Goal: Information Seeking & Learning: Learn about a topic

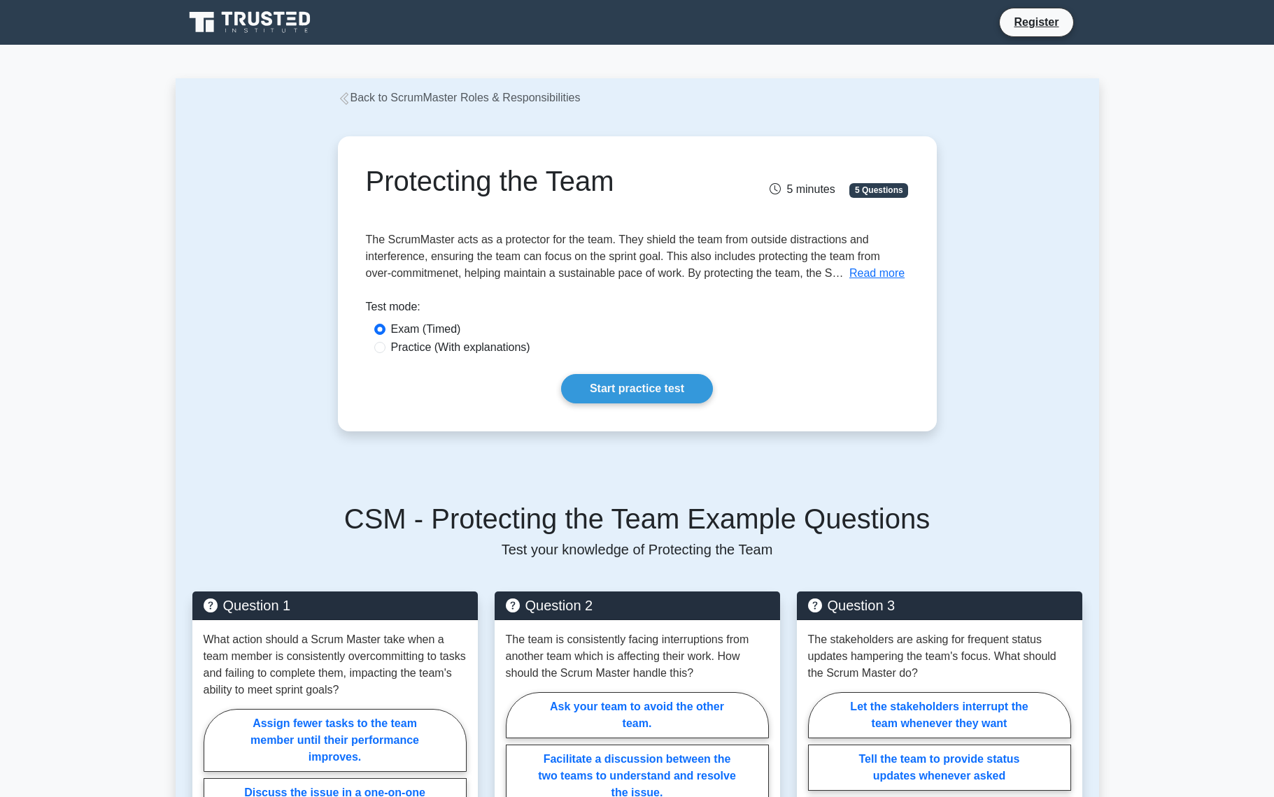
click at [500, 350] on label "Practice (With explanations)" at bounding box center [460, 347] width 139 height 17
click at [385, 350] on input "Practice (With explanations)" at bounding box center [379, 347] width 11 height 11
radio input "true"
click at [635, 379] on link "Start practice test" at bounding box center [637, 388] width 152 height 29
click at [611, 393] on link "Start practice test" at bounding box center [637, 388] width 152 height 29
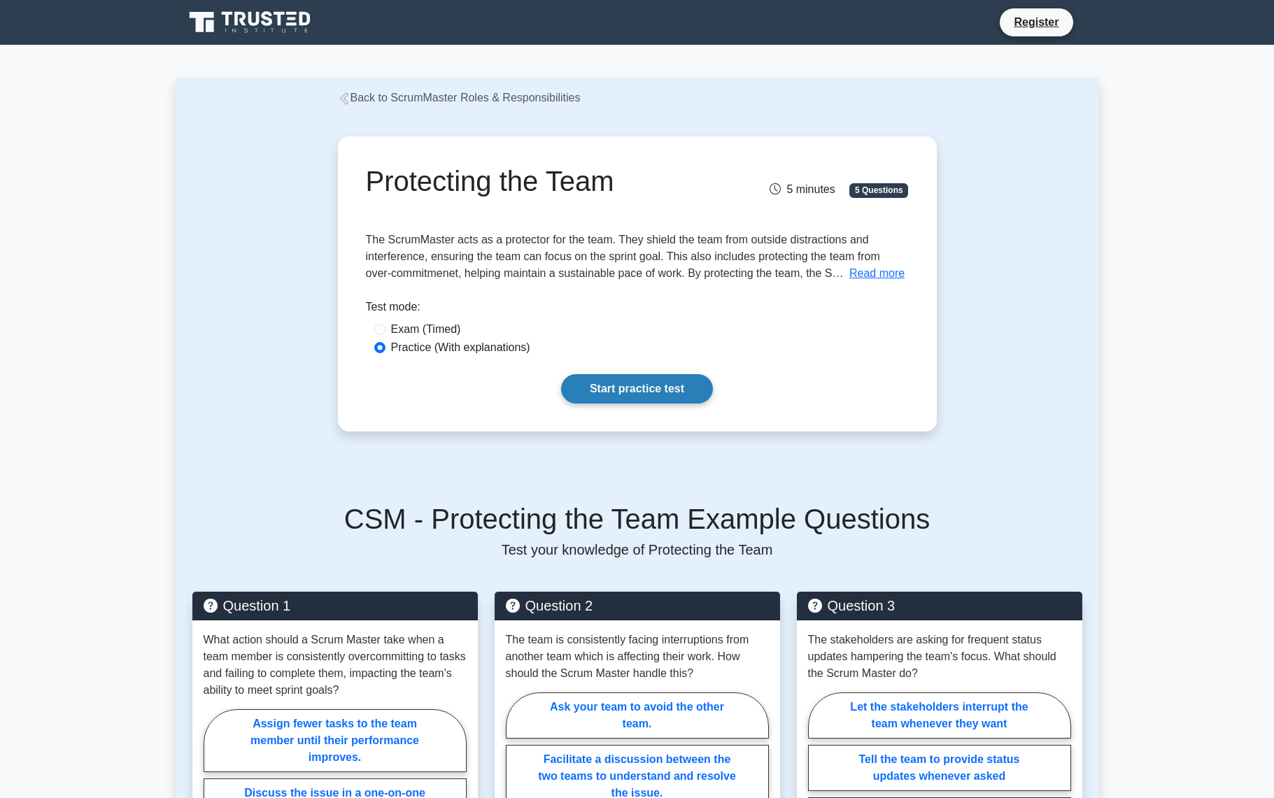
click at [645, 390] on link "Start practice test" at bounding box center [637, 388] width 152 height 29
click at [609, 390] on link "Start practice test" at bounding box center [637, 388] width 152 height 29
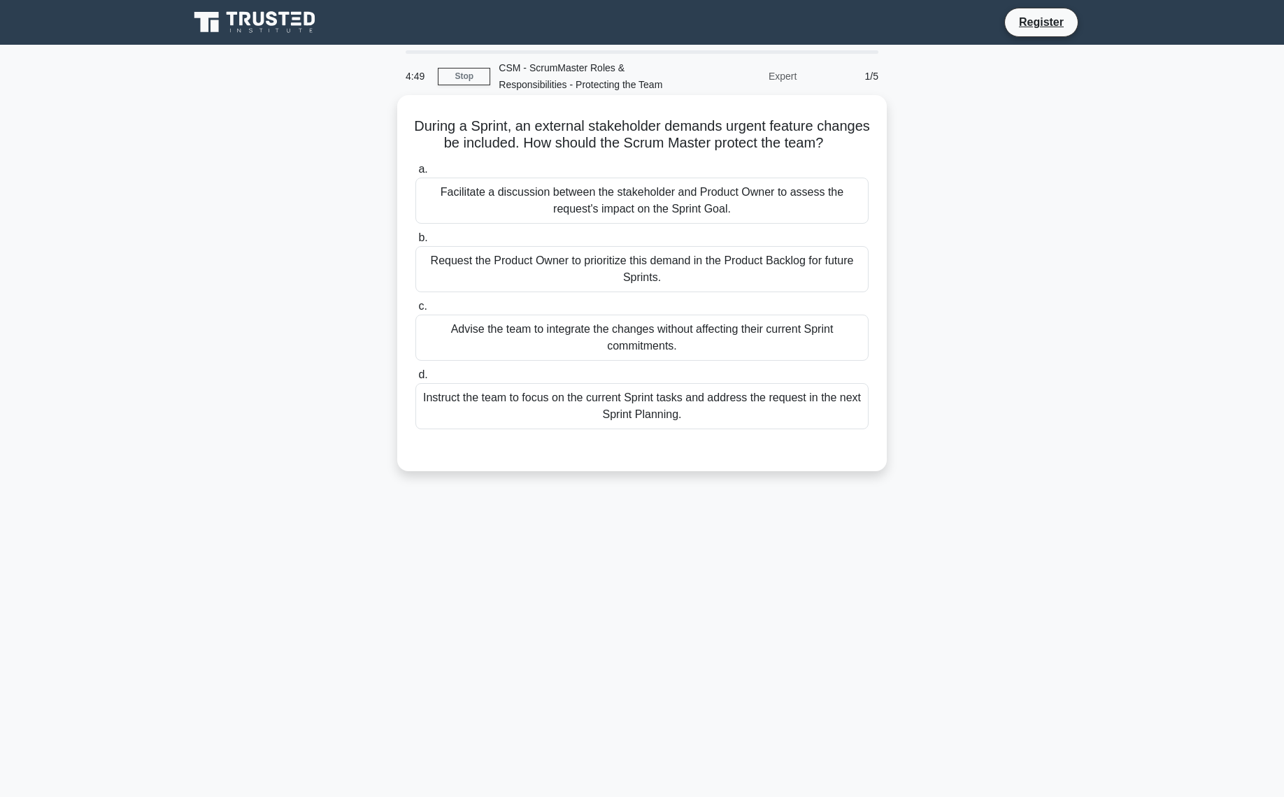
click at [589, 220] on div "Facilitate a discussion between the stakeholder and Product Owner to assess the…" at bounding box center [641, 201] width 453 height 46
click at [415, 174] on input "a. Facilitate a discussion between the stakeholder and Product Owner to assess …" at bounding box center [415, 169] width 0 height 9
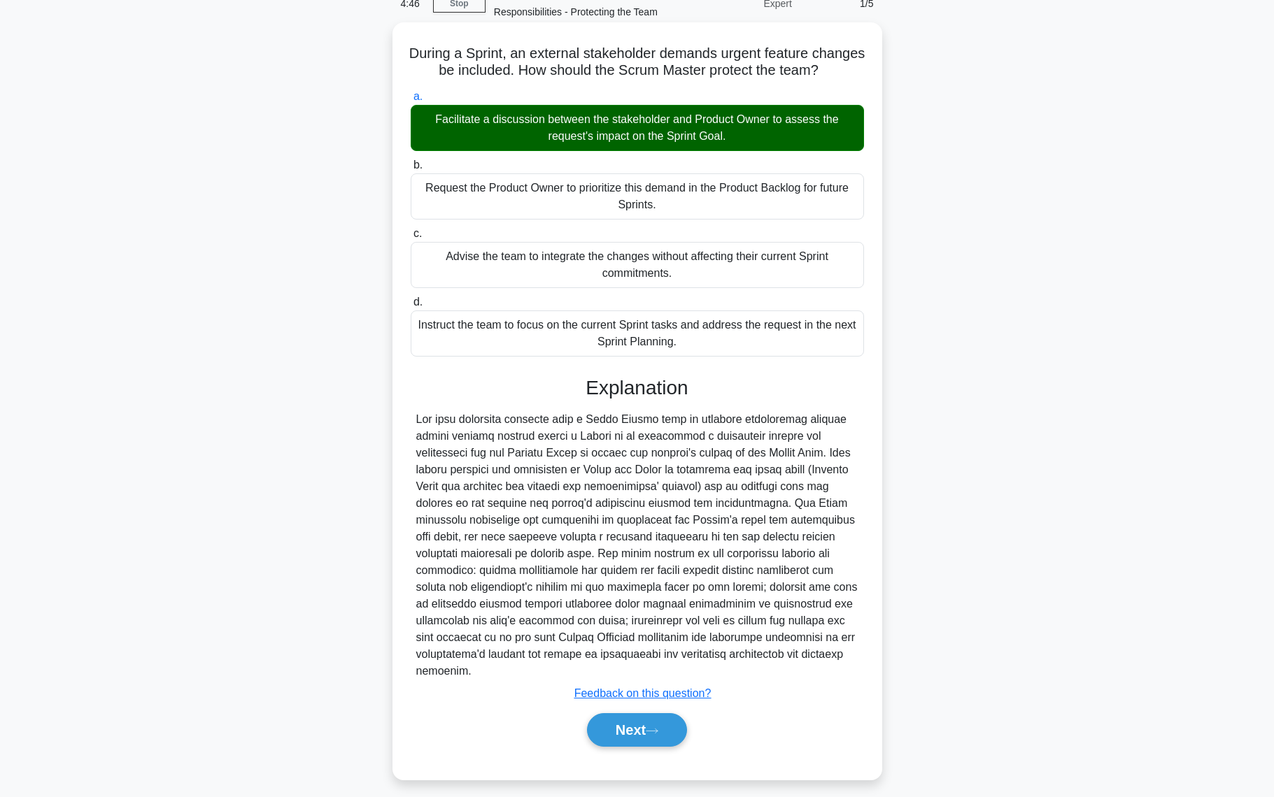
scroll to position [99, 0]
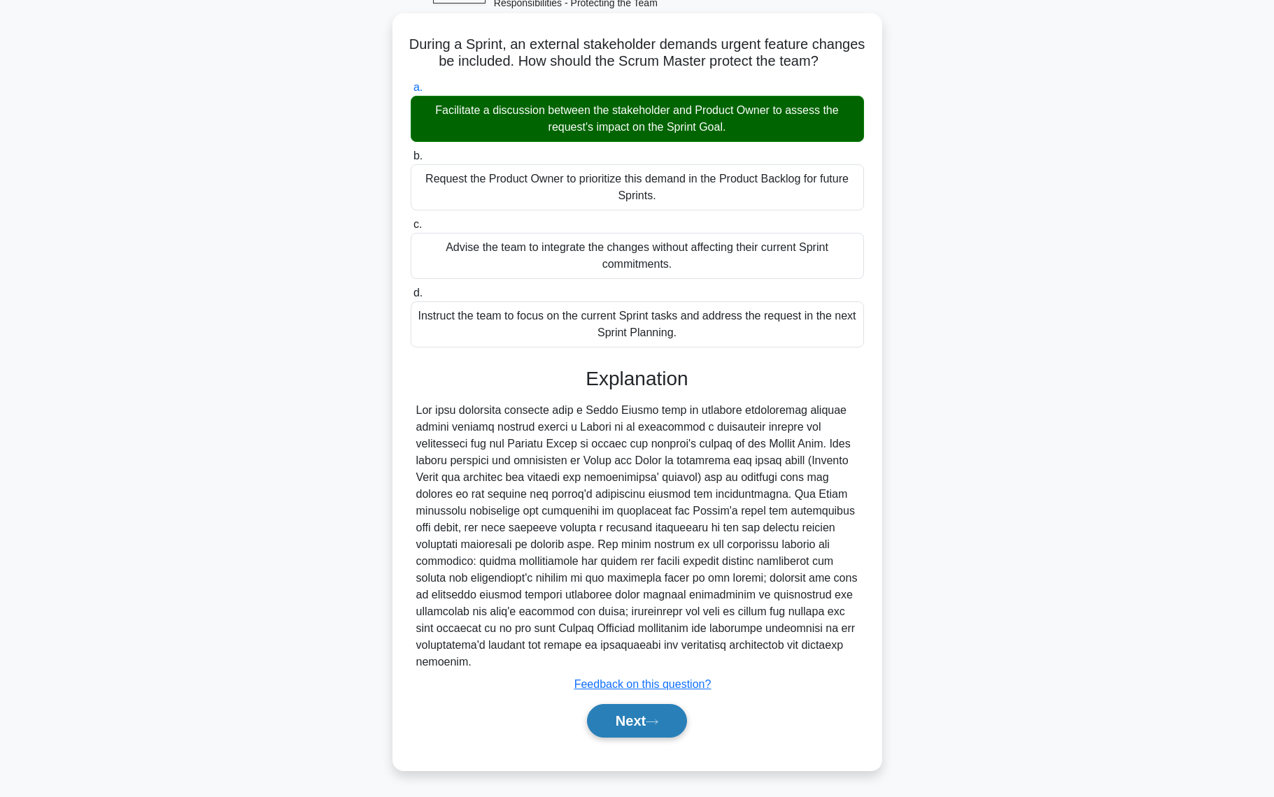
click at [640, 718] on button "Next" at bounding box center [637, 721] width 100 height 34
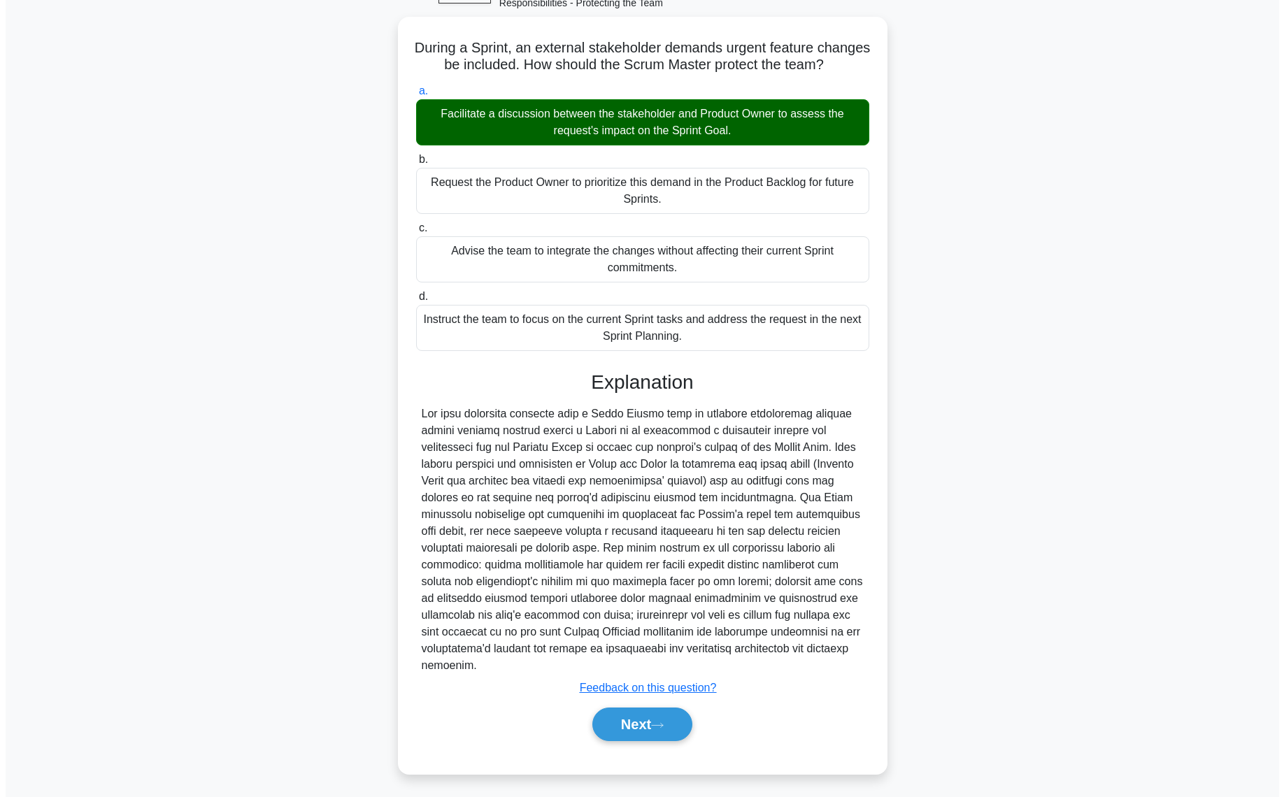
scroll to position [0, 0]
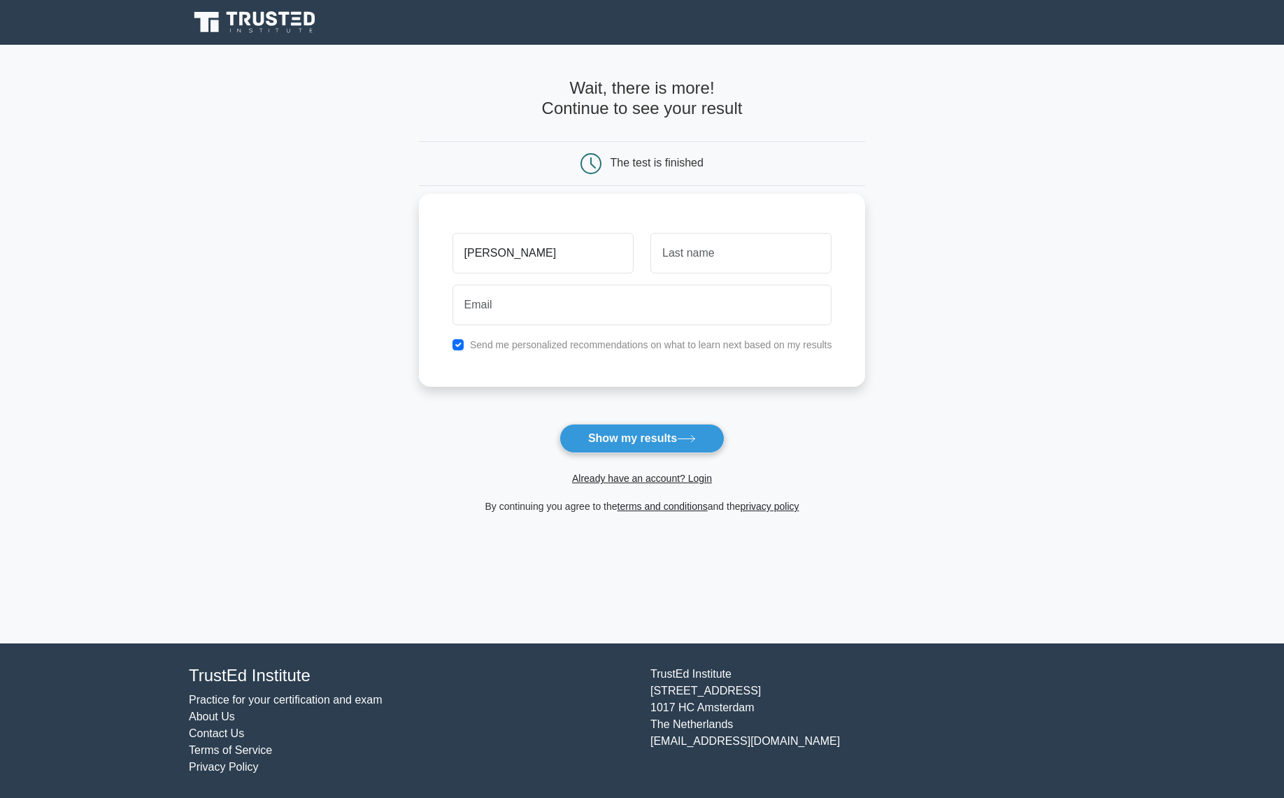
type input "Tom"
type input "Hochman"
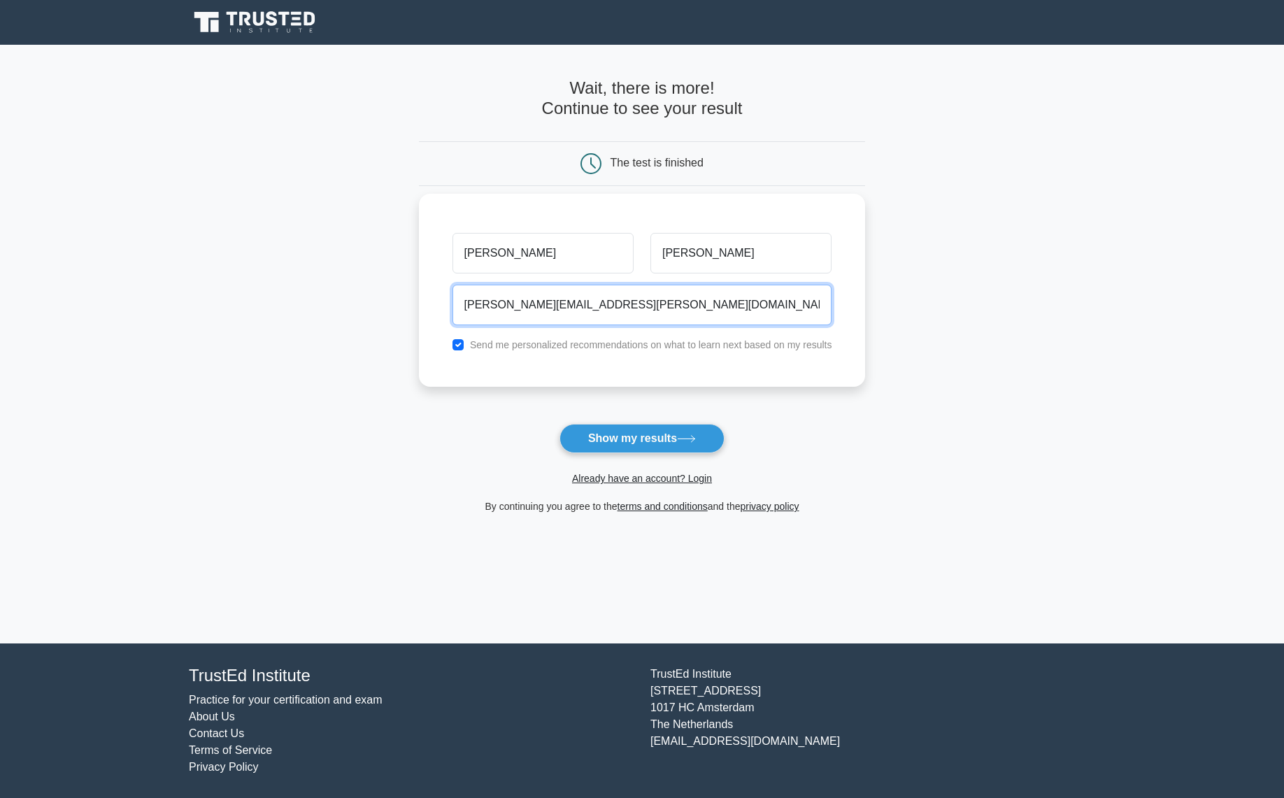
type input "tom.hochman@paccar.com"
click at [550, 343] on label "Send me personalized recommendations on what to learn next based on my results" at bounding box center [651, 344] width 362 height 11
click at [455, 346] on input "checkbox" at bounding box center [458, 344] width 11 height 11
checkbox input "false"
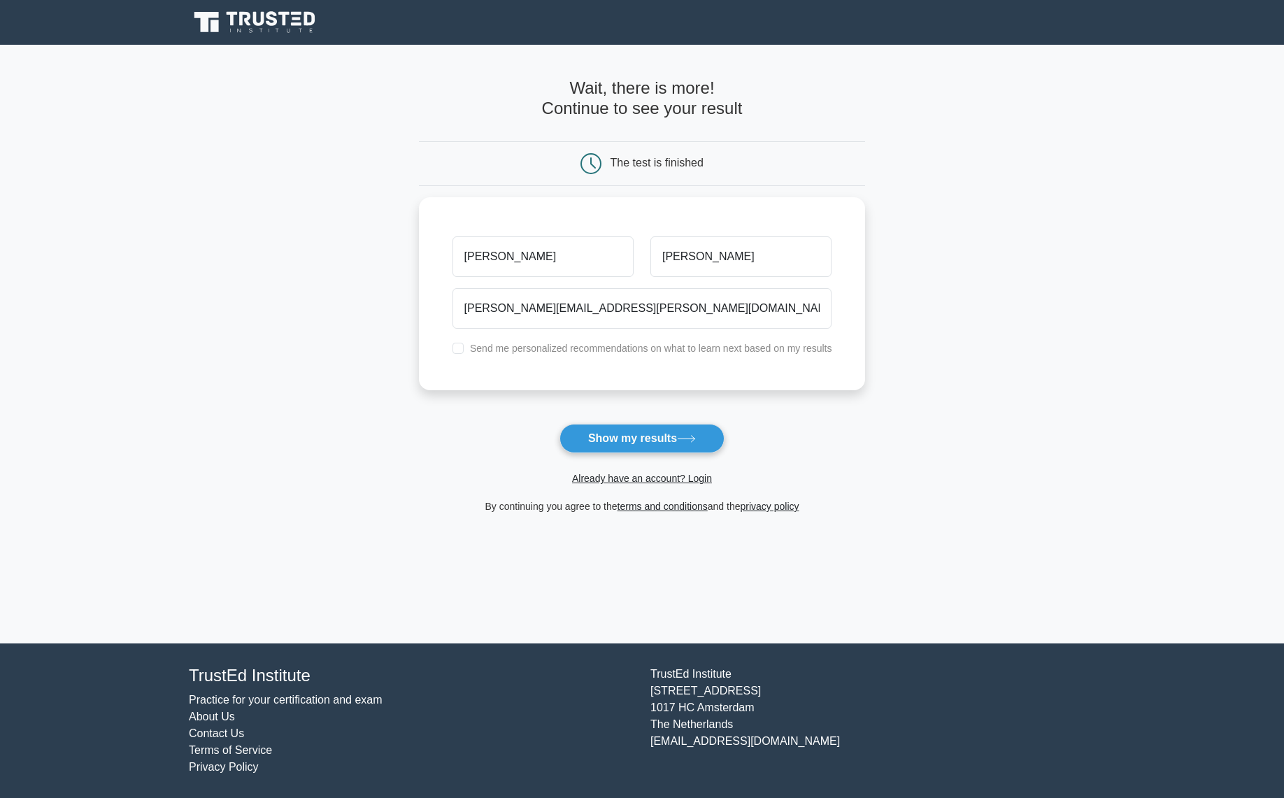
click at [610, 450] on button "Show my results" at bounding box center [642, 438] width 165 height 29
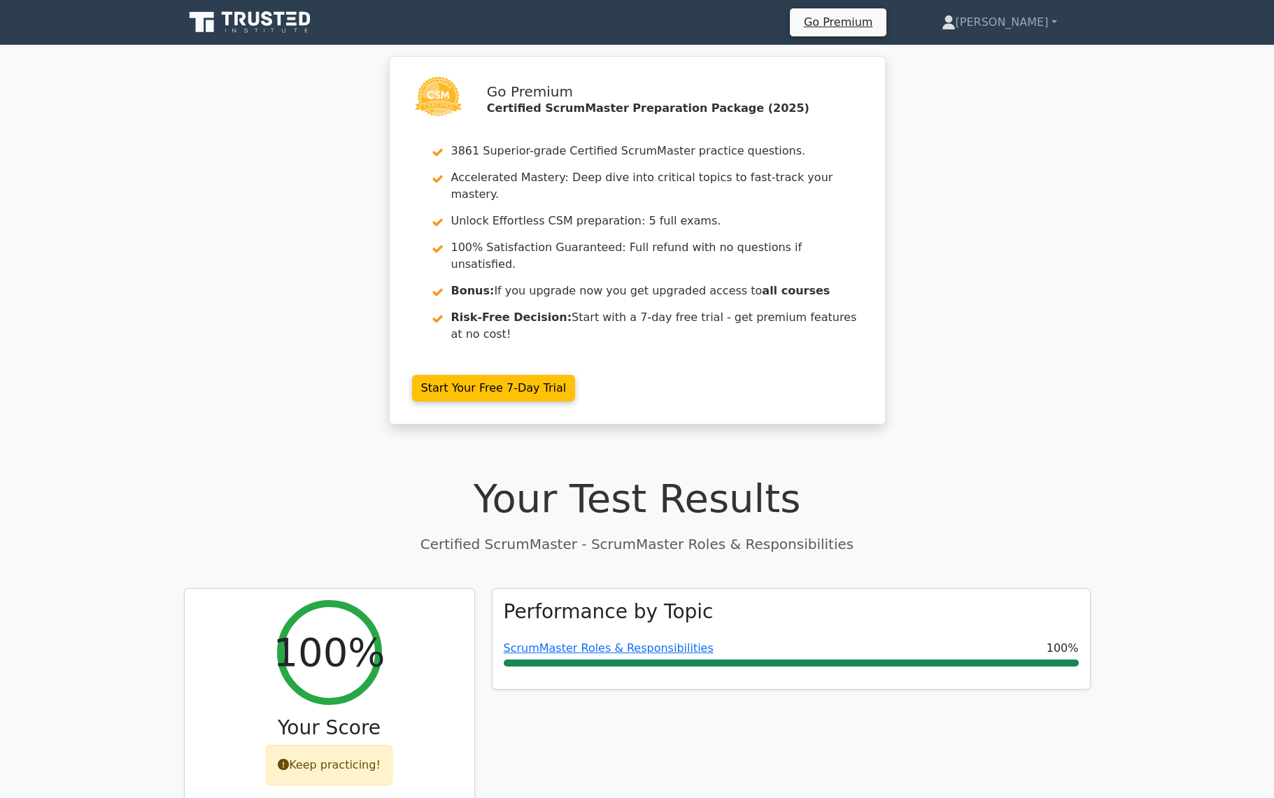
scroll to position [280, 0]
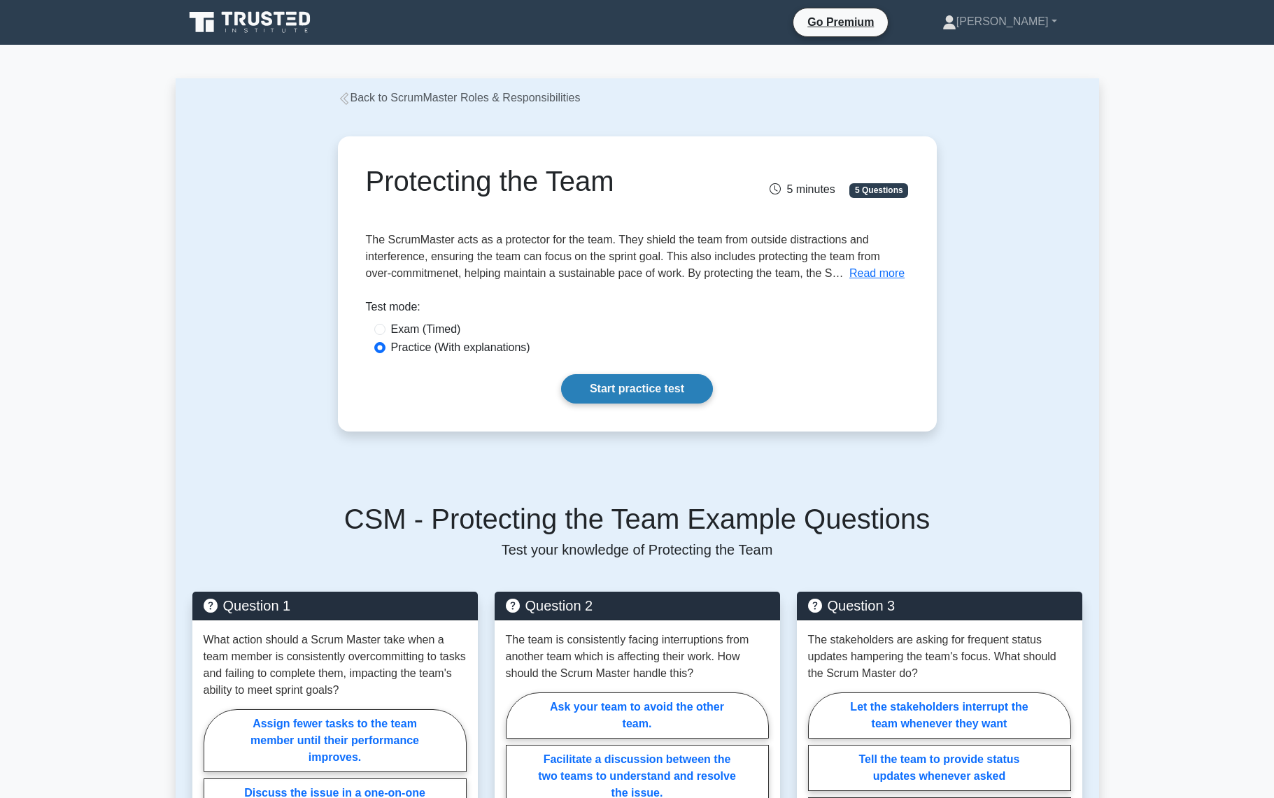
click at [637, 384] on link "Start practice test" at bounding box center [637, 388] width 152 height 29
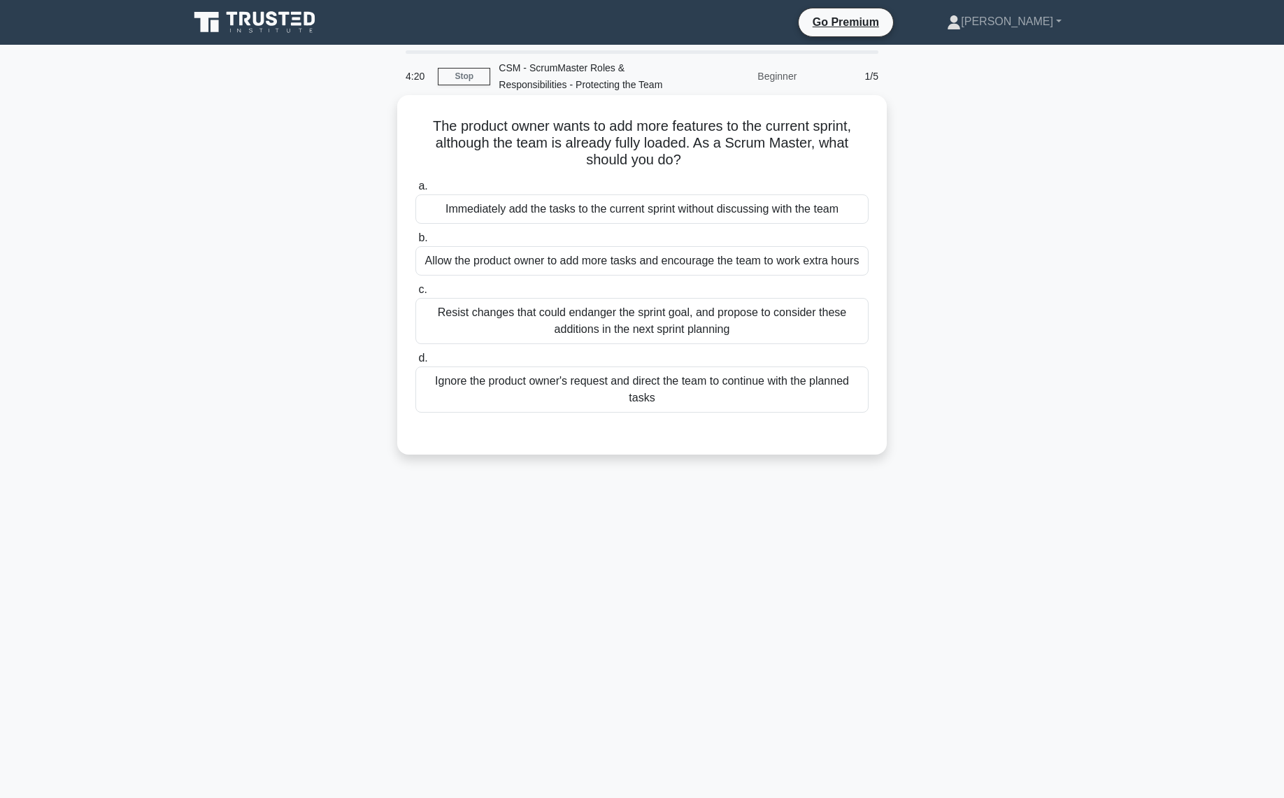
click at [786, 318] on div "Resist changes that could endanger the sprint goal, and propose to consider the…" at bounding box center [641, 321] width 453 height 46
click at [415, 294] on input "c. Resist changes that could endanger the sprint goal, and propose to consider …" at bounding box center [415, 289] width 0 height 9
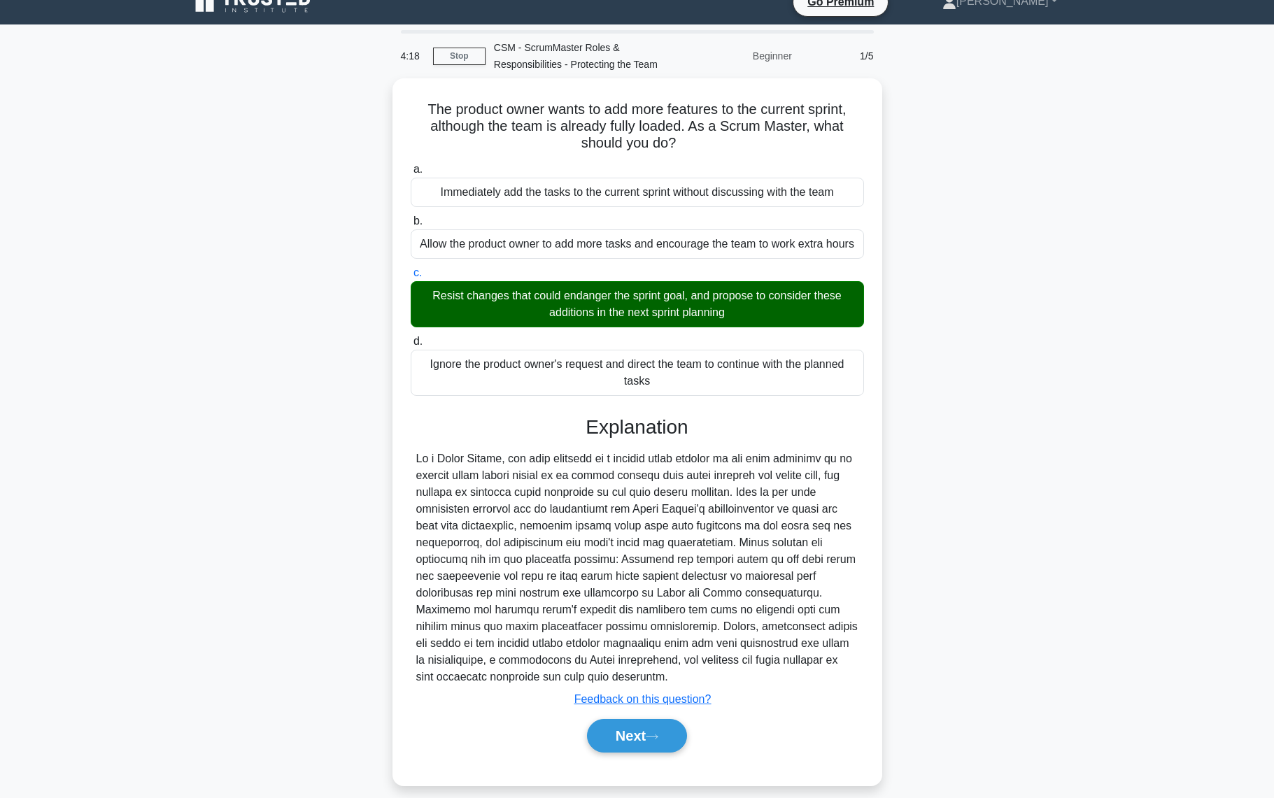
scroll to position [31, 0]
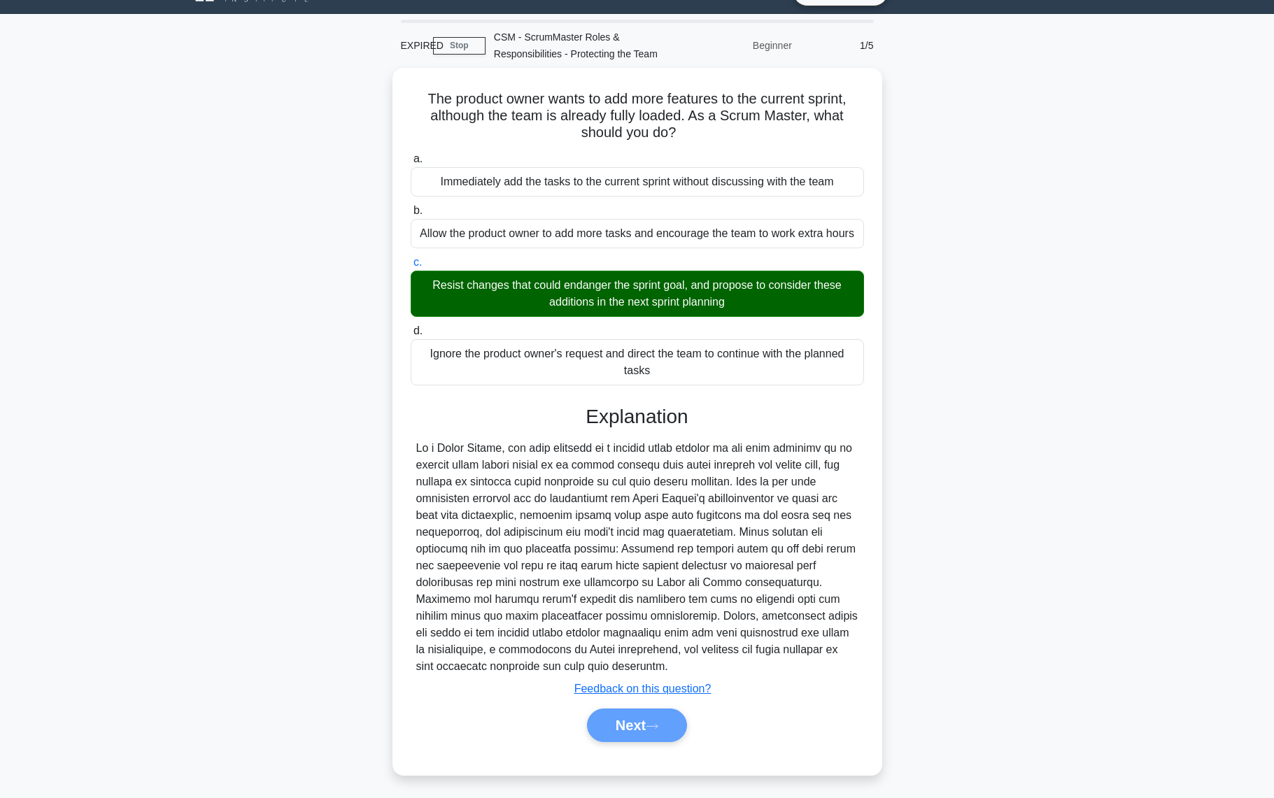
click at [935, 655] on div "The product owner wants to add more features to the current sprint, although th…" at bounding box center [637, 430] width 923 height 724
click at [966, 568] on div "The product owner wants to add more features to the current sprint, although th…" at bounding box center [637, 430] width 923 height 724
click at [960, 579] on div "The product owner wants to add more features to the current sprint, although th…" at bounding box center [637, 430] width 923 height 724
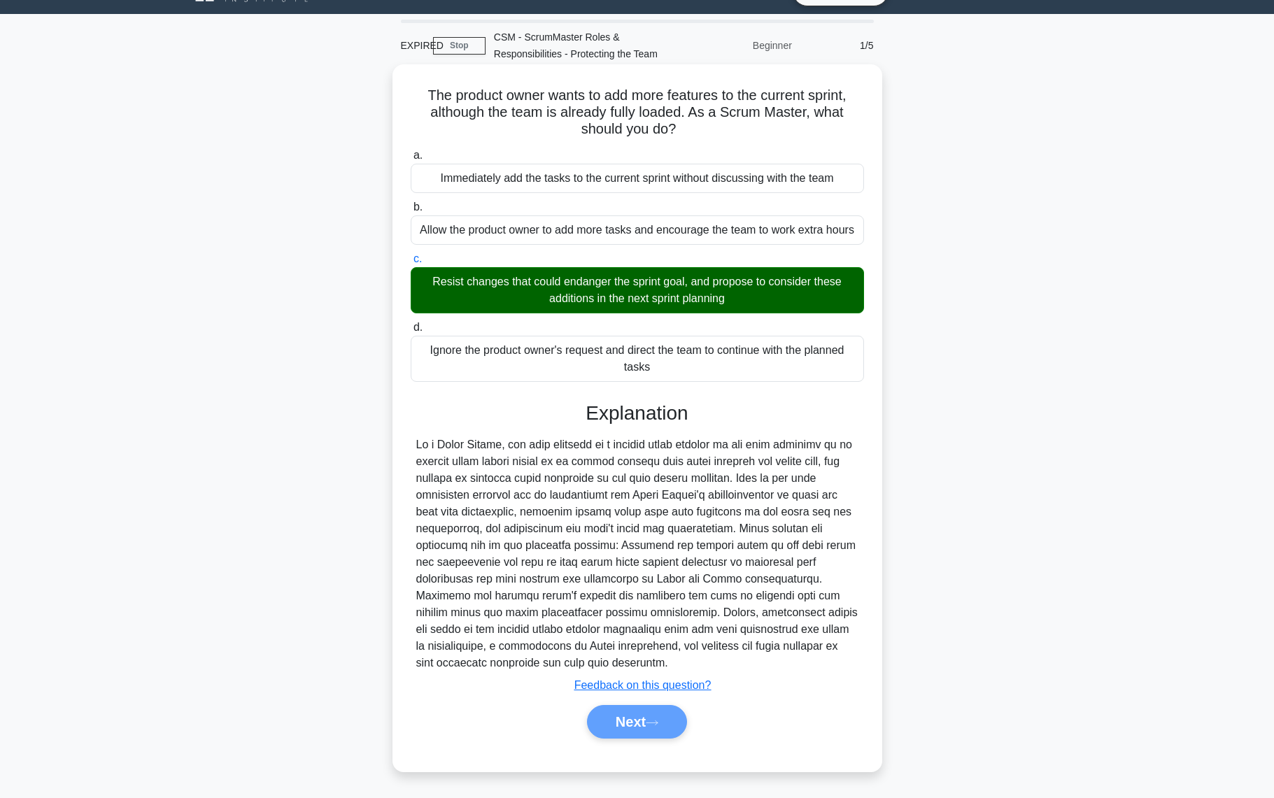
click at [634, 723] on div "Next" at bounding box center [637, 722] width 459 height 34
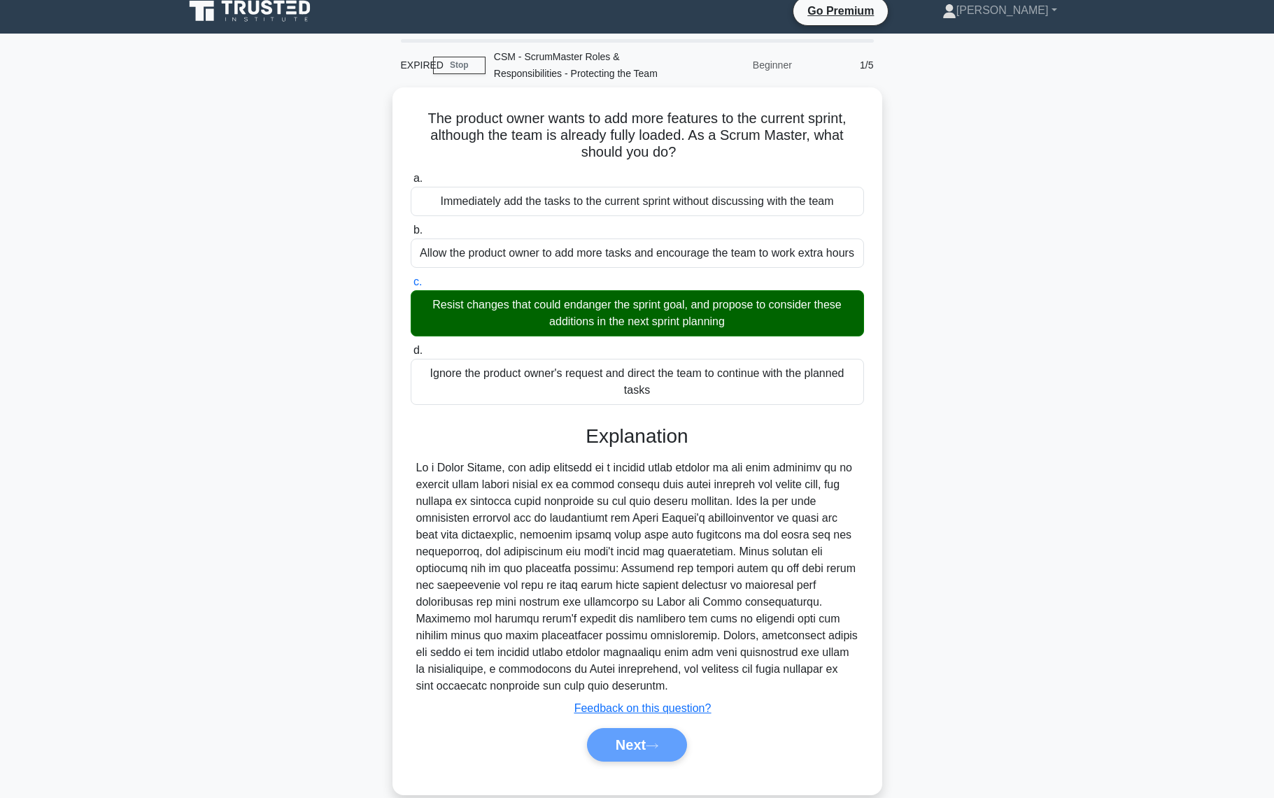
scroll to position [0, 0]
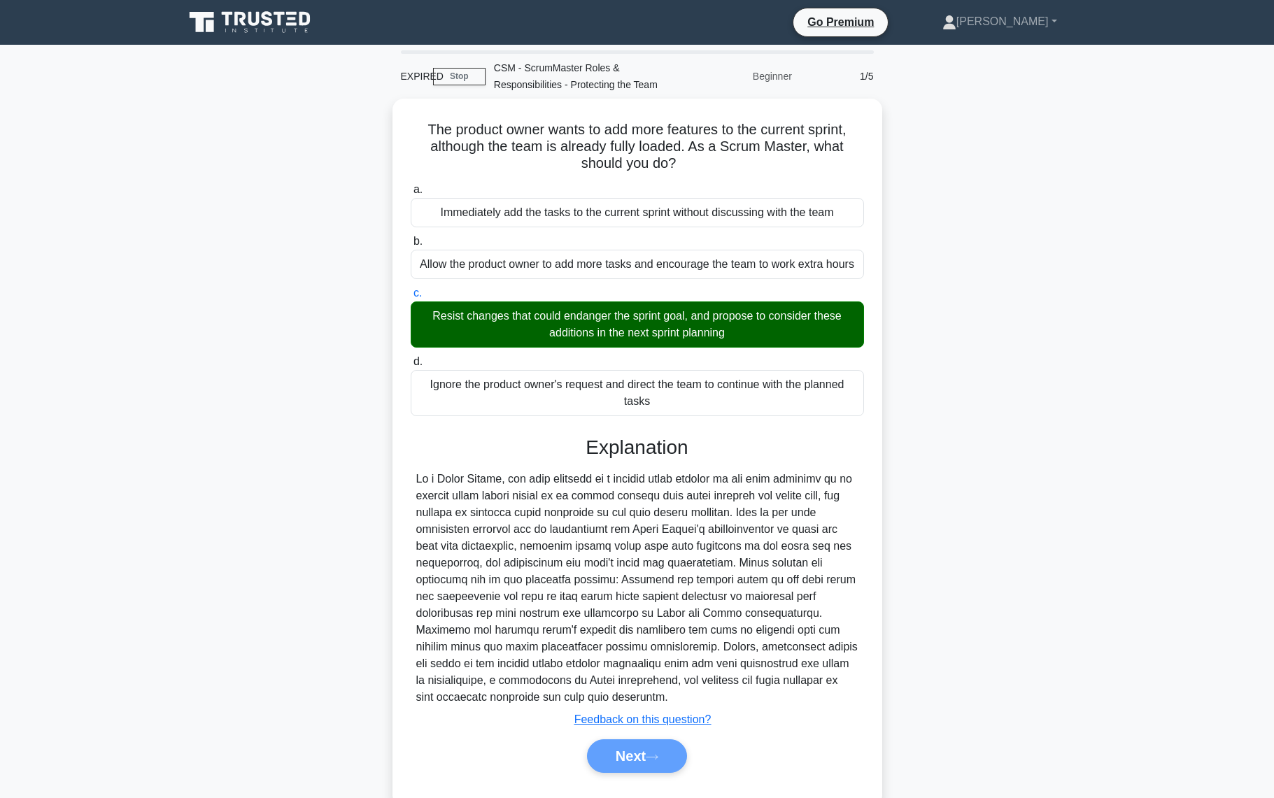
click at [979, 574] on div "The product owner wants to add more features to the current sprint, although th…" at bounding box center [637, 461] width 923 height 724
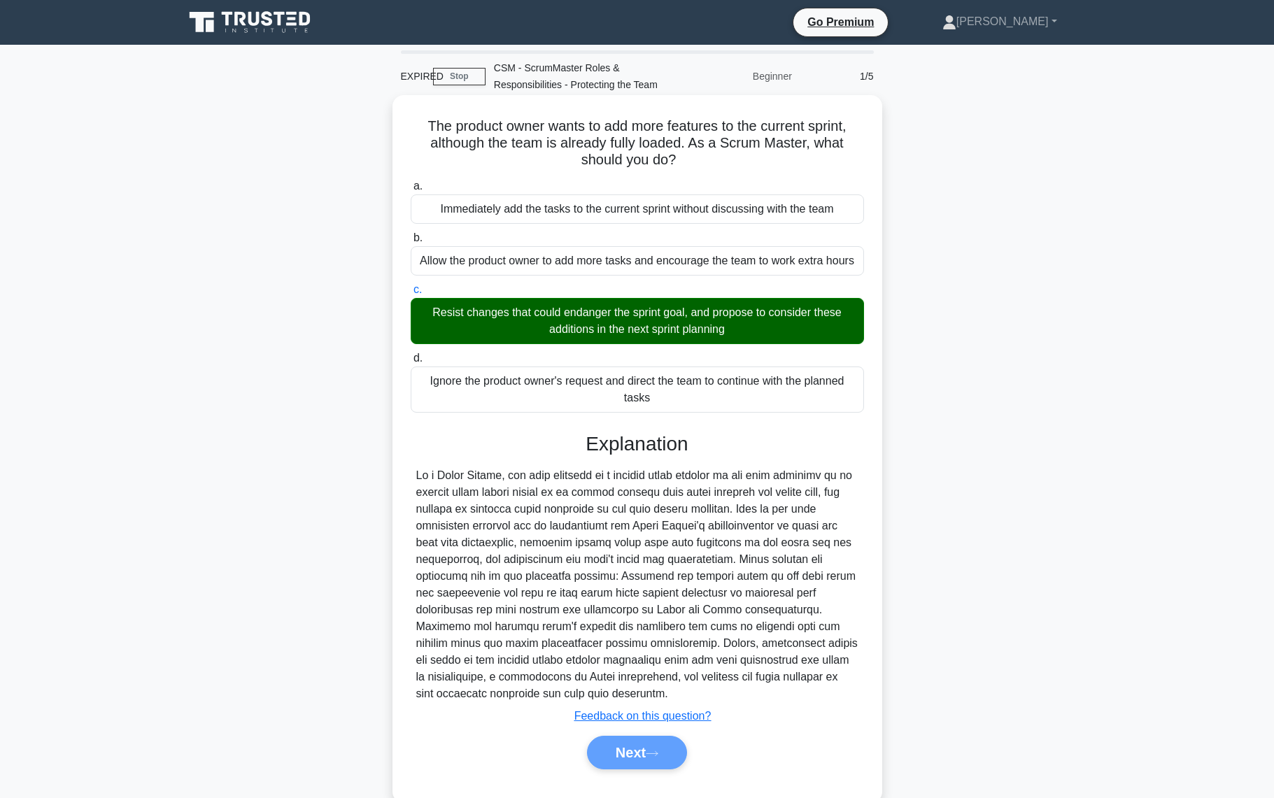
click at [644, 755] on div "Next" at bounding box center [637, 753] width 459 height 34
